Goal: Check status: Check status

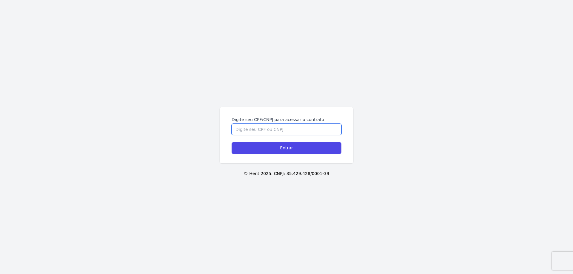
click at [280, 129] on input "Digite seu CPF/CNPJ para acessar o contrato" at bounding box center [286, 129] width 110 height 11
type input "12149267705"
click at [309, 148] on input "Entrar" at bounding box center [286, 148] width 110 height 12
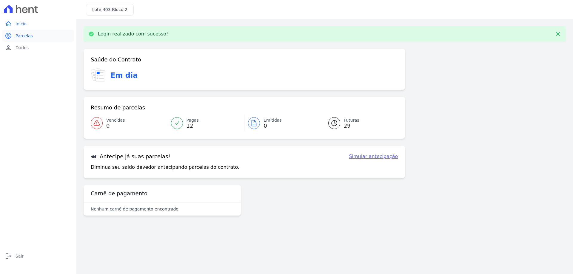
click at [13, 37] on link "paid Parcelas" at bounding box center [38, 36] width 72 height 12
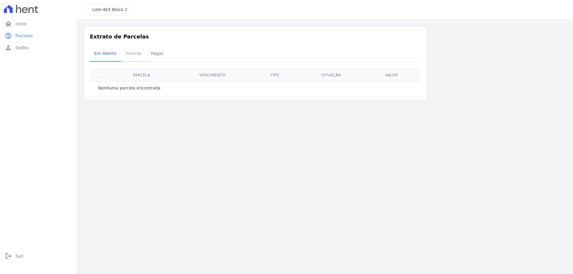
click at [138, 60] on link "Futuras" at bounding box center [133, 54] width 25 height 16
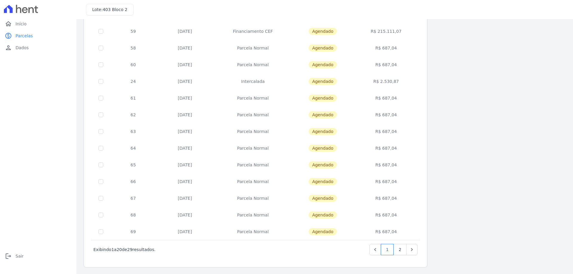
scroll to position [176, 0]
click at [398, 253] on link "2" at bounding box center [399, 248] width 13 height 11
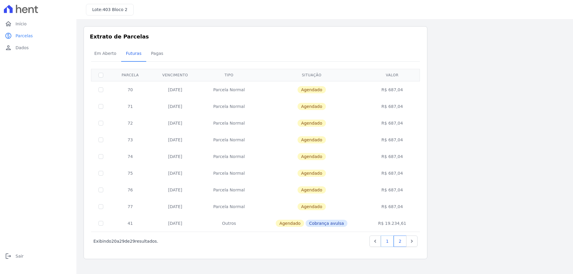
click at [390, 241] on link "1" at bounding box center [387, 241] width 13 height 11
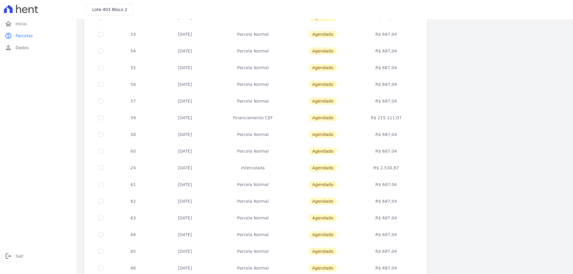
scroll to position [89, 0]
